Goal: Transaction & Acquisition: Purchase product/service

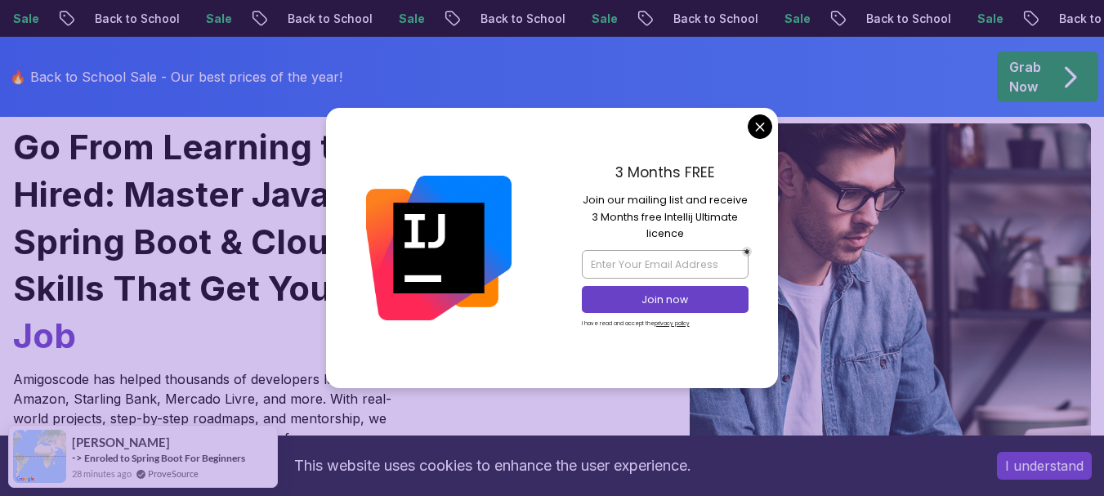
scroll to position [163, 0]
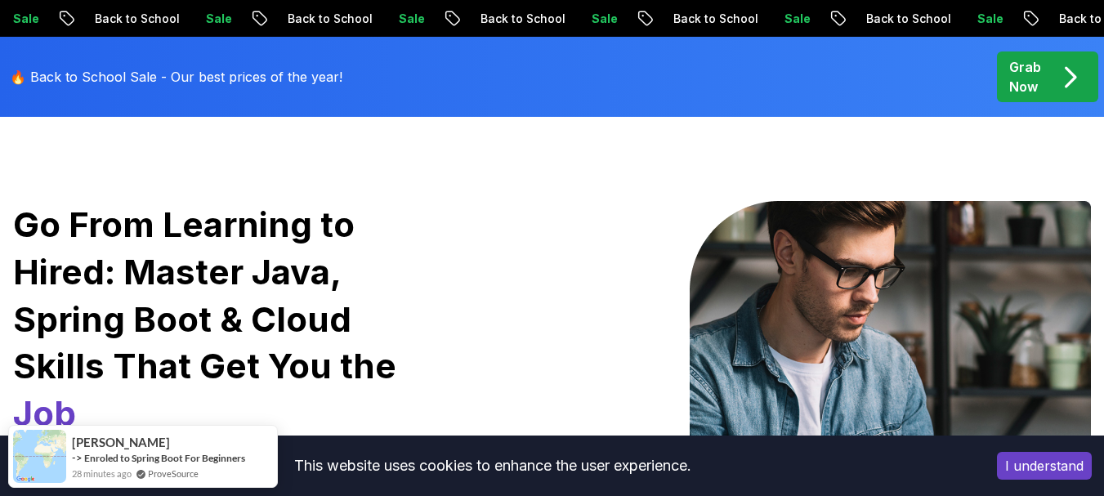
scroll to position [0, 0]
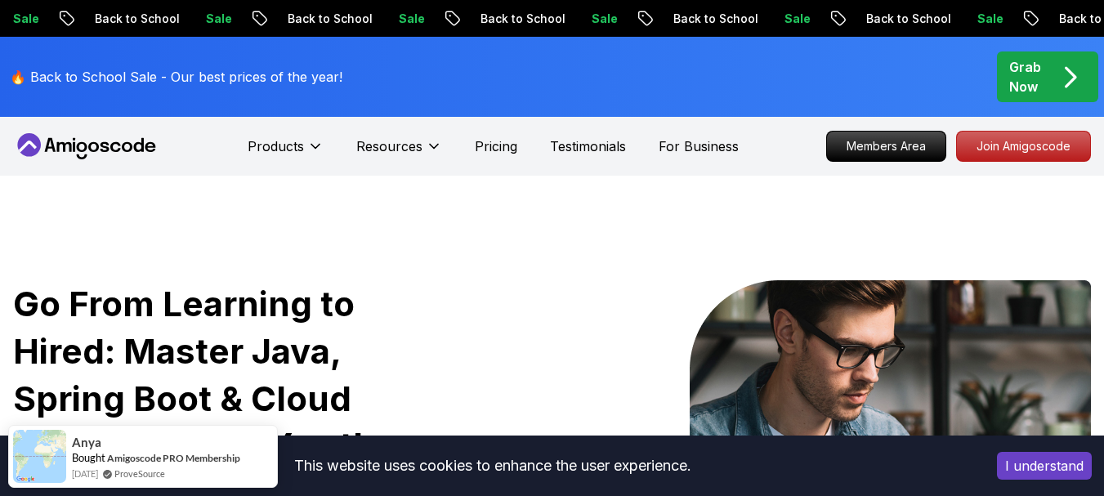
click at [687, 18] on p "Back to School" at bounding box center [713, 19] width 111 height 16
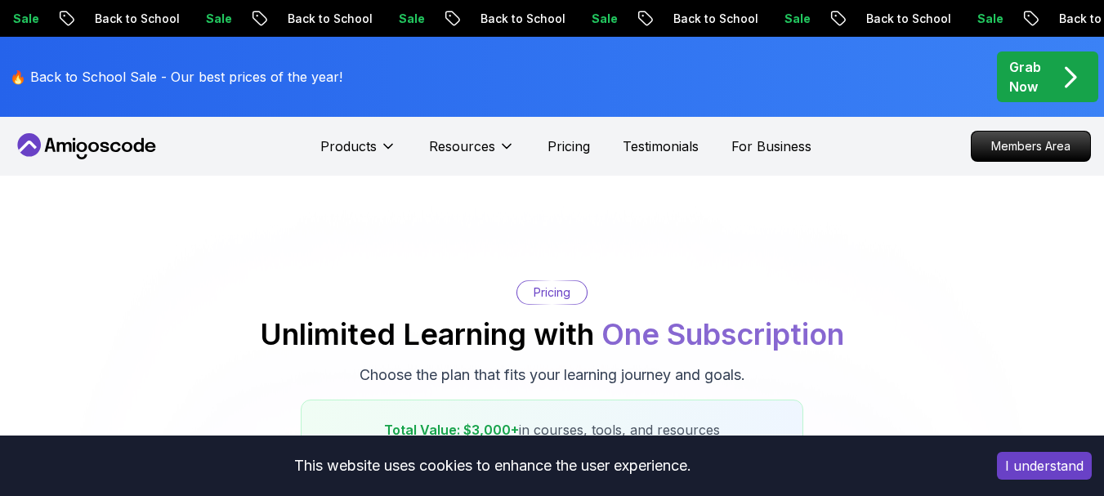
click at [123, 123] on nav "Products Resources Pricing Testimonials For Business Members Area" at bounding box center [552, 146] width 1078 height 59
click at [127, 154] on icon at bounding box center [86, 146] width 147 height 26
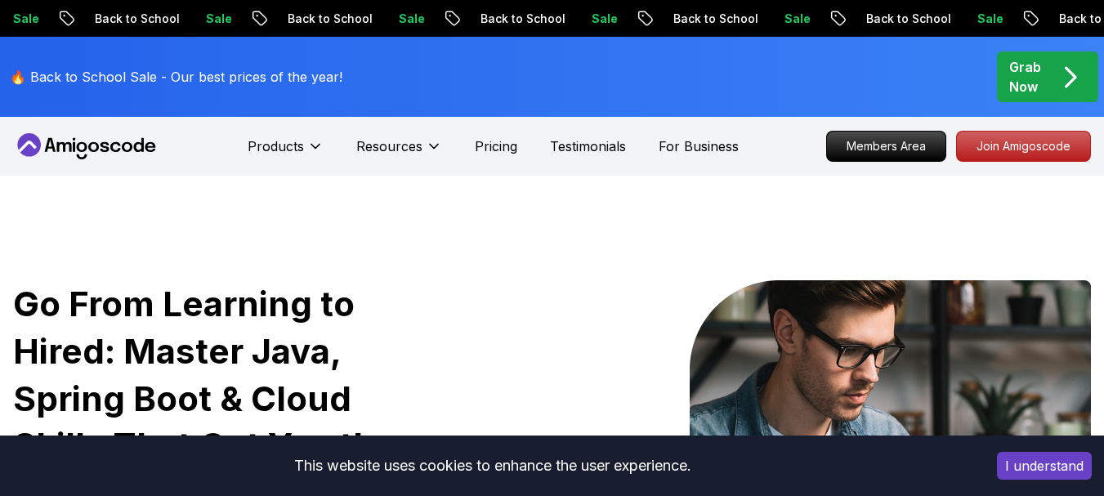
click at [1035, 57] on p "Grab Now" at bounding box center [1025, 76] width 32 height 39
